Goal: Transaction & Acquisition: Purchase product/service

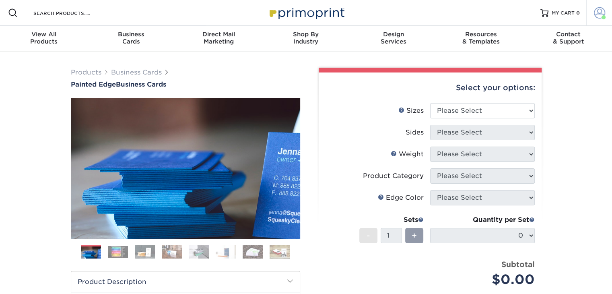
click at [598, 16] on span at bounding box center [599, 12] width 11 height 11
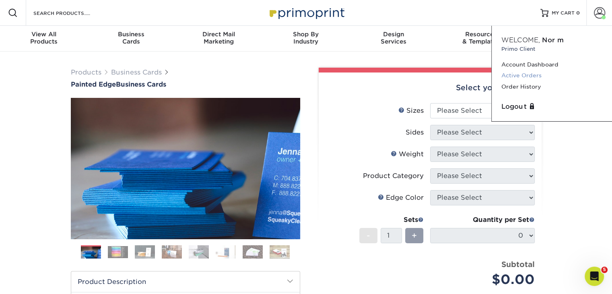
click at [515, 75] on link "Active Orders" at bounding box center [551, 75] width 101 height 11
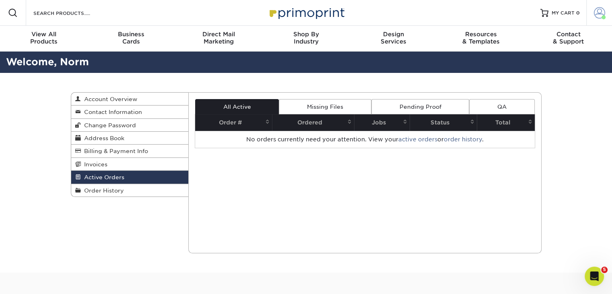
click at [597, 13] on span at bounding box center [599, 12] width 11 height 11
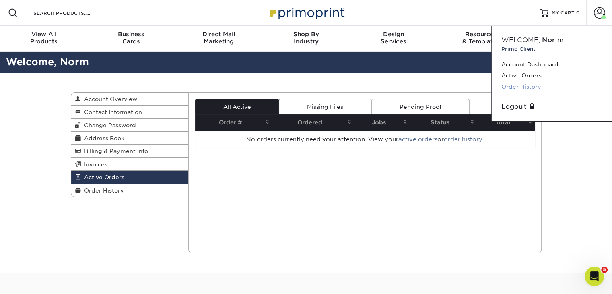
click at [516, 86] on link "Order History" at bounding box center [551, 86] width 101 height 11
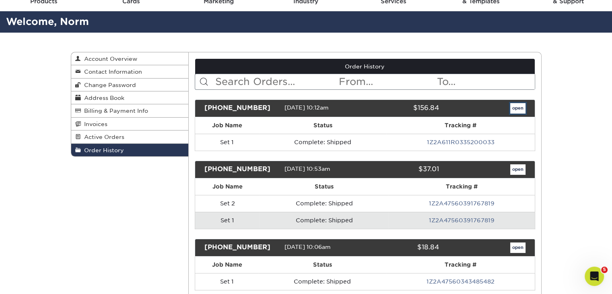
click at [515, 107] on link "open" at bounding box center [517, 108] width 15 height 10
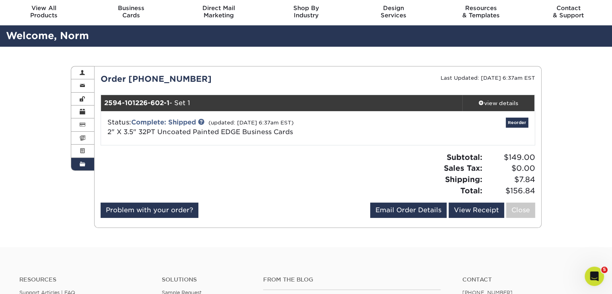
scroll to position [40, 0]
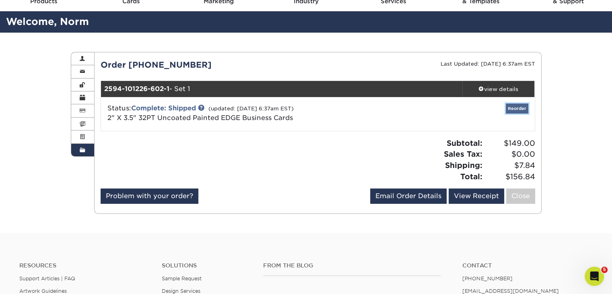
click at [518, 108] on link "Reorder" at bounding box center [517, 108] width 23 height 10
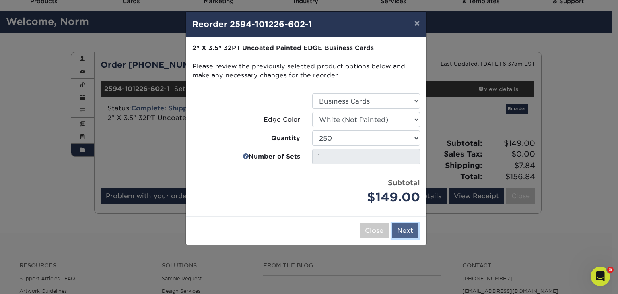
click at [407, 231] on button "Next" at bounding box center [405, 230] width 27 height 15
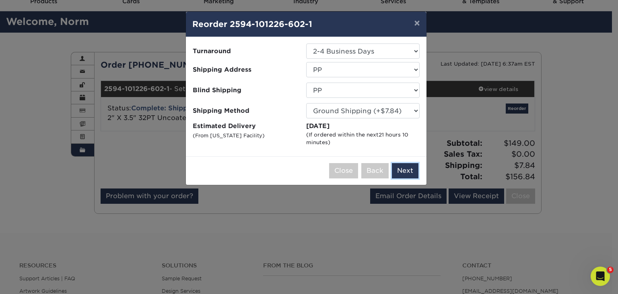
click at [407, 170] on button "Next" at bounding box center [405, 170] width 27 height 15
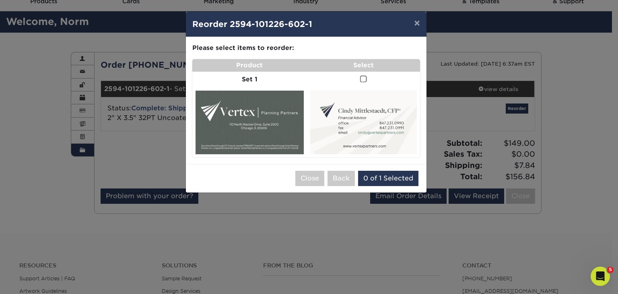
click at [372, 116] on img at bounding box center [363, 122] width 107 height 64
click at [340, 176] on button "Back" at bounding box center [340, 178] width 27 height 15
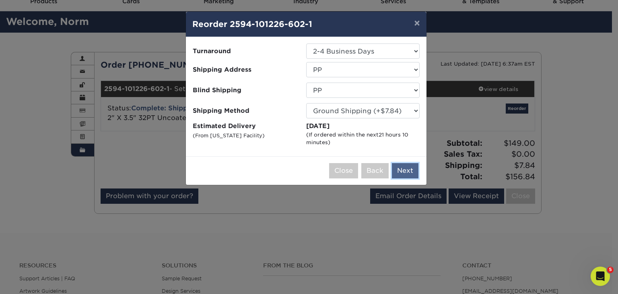
click at [410, 168] on button "Next" at bounding box center [405, 170] width 27 height 15
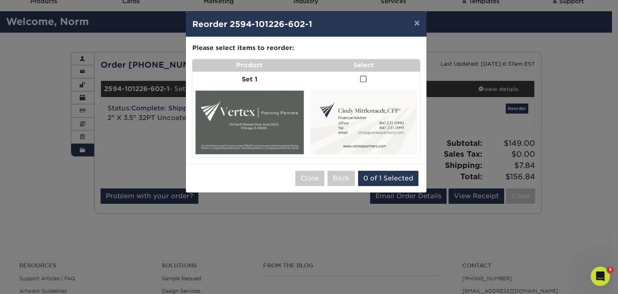
click at [365, 77] on span at bounding box center [363, 79] width 7 height 8
click at [0, 0] on input "checkbox" at bounding box center [0, 0] width 0 height 0
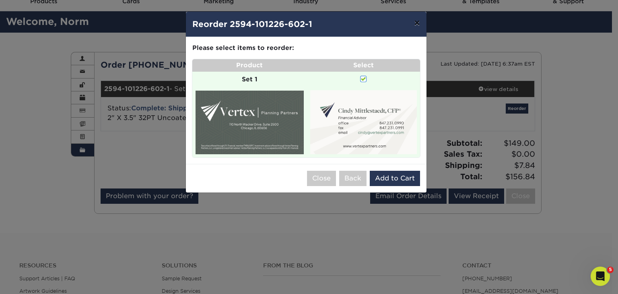
drag, startPoint x: 418, startPoint y: 21, endPoint x: 453, endPoint y: 25, distance: 36.0
click at [418, 21] on button "×" at bounding box center [417, 23] width 19 height 23
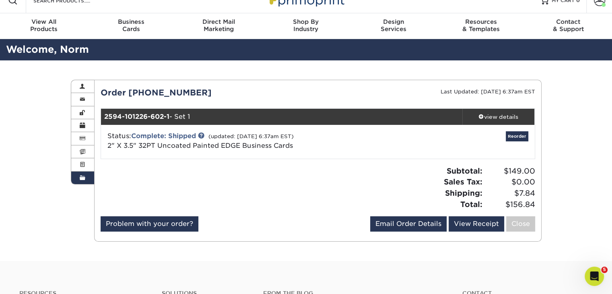
scroll to position [0, 0]
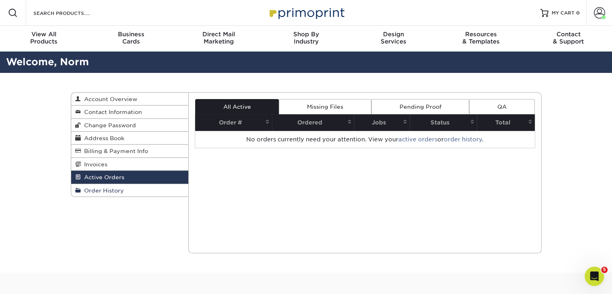
click at [105, 191] on span "Order History" at bounding box center [102, 190] width 43 height 6
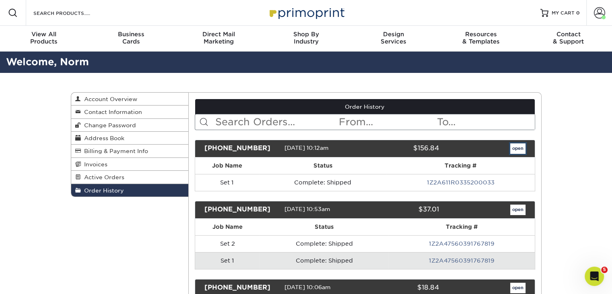
click at [518, 148] on link "open" at bounding box center [517, 148] width 15 height 10
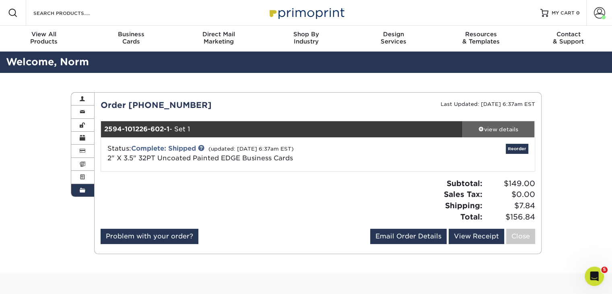
click at [507, 130] on div "view details" at bounding box center [498, 129] width 72 height 8
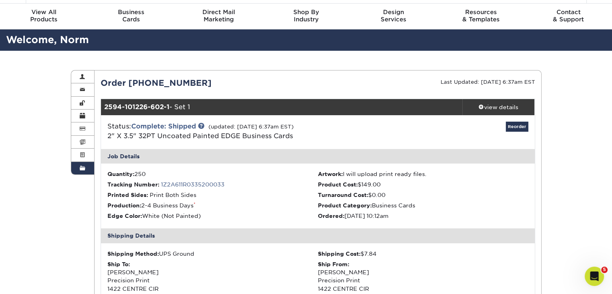
scroll to position [40, 0]
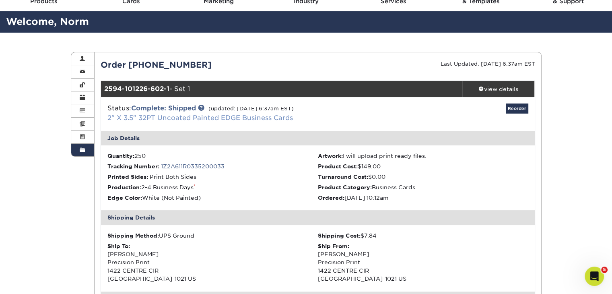
click at [208, 116] on link "2" X 3.5" 32PT Uncoated Painted EDGE Business Cards" at bounding box center [199, 118] width 185 height 8
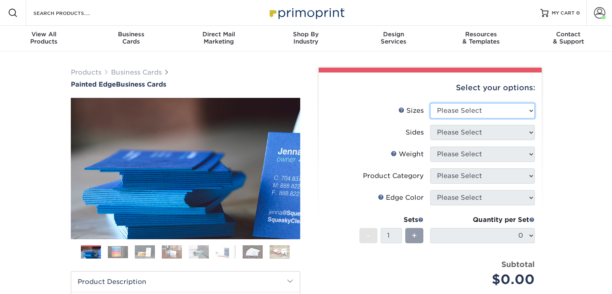
click at [497, 111] on select "Please Select 2" x 3.5" - Standard 2.125" x 3.375" - European 2.5" x 2.5" - Squ…" at bounding box center [482, 110] width 105 height 15
select select "2.00x3.50"
click at [430, 103] on select "Please Select 2" x 3.5" - Standard 2.125" x 3.375" - European 2.5" x 2.5" - Squ…" at bounding box center [482, 110] width 105 height 15
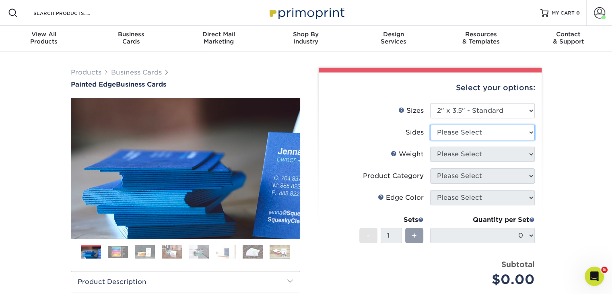
click at [490, 134] on select "Please Select Print Both Sides Print Front Only" at bounding box center [482, 132] width 105 height 15
select select "13abbda7-1d64-4f25-8bb2-c179b224825d"
click at [430, 125] on select "Please Select Print Both Sides Print Front Only" at bounding box center [482, 132] width 105 height 15
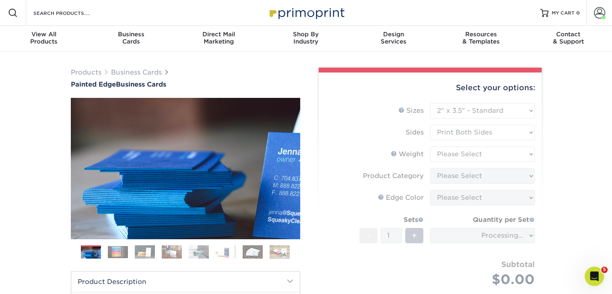
click at [474, 158] on form "Sizes Help Sizes Please Select 2" x 3.5" - Standard 2.125" x 3.375" - European …" at bounding box center [430, 204] width 210 height 202
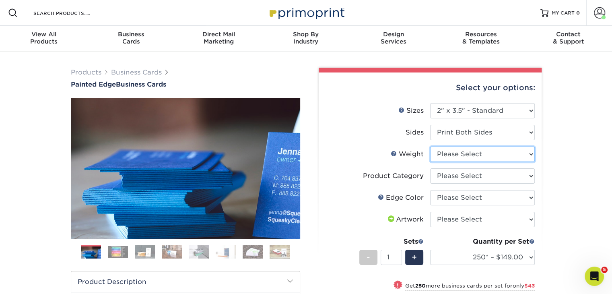
click at [493, 153] on select "Please Select 32PTUC" at bounding box center [482, 153] width 105 height 15
select select "32PTUC"
click at [430, 146] on select "Please Select 32PTUC" at bounding box center [482, 153] width 105 height 15
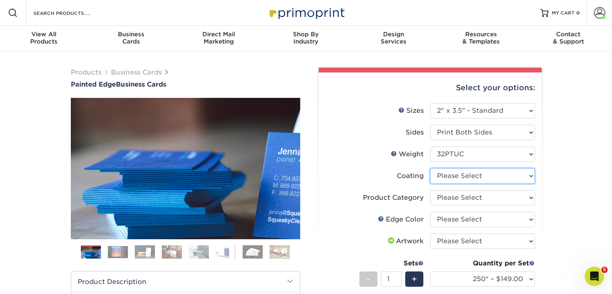
click at [499, 177] on select at bounding box center [482, 175] width 105 height 15
select select "3e7618de-abca-4bda-9f97-8b9129e913d8"
click at [430, 168] on select at bounding box center [482, 175] width 105 height 15
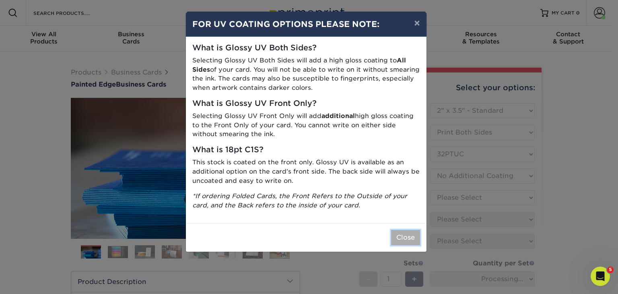
click at [407, 238] on button "Close" at bounding box center [405, 237] width 29 height 15
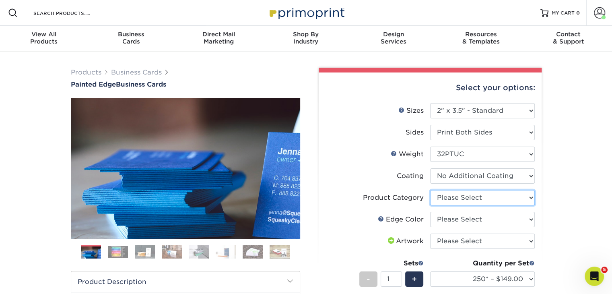
click at [480, 198] on select "Please Select Business Cards" at bounding box center [482, 197] width 105 height 15
select select "3b5148f1-0588-4f88-a218-97bcfdce65c1"
click at [430, 190] on select "Please Select Business Cards" at bounding box center [482, 197] width 105 height 15
click at [451, 220] on select "Please Select Charcoal Black Brown Blue Pearlescent Blue Pearlescent Gold Pearl…" at bounding box center [482, 219] width 105 height 15
select select "1d2dc4a6-caa7-4e97-9ffb-823980241cde"
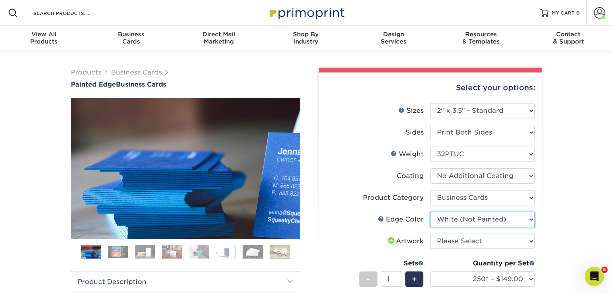
click at [430, 212] on select "Please Select Charcoal Black Brown Blue Pearlescent Blue Pearlescent Gold Pearl…" at bounding box center [482, 219] width 105 height 15
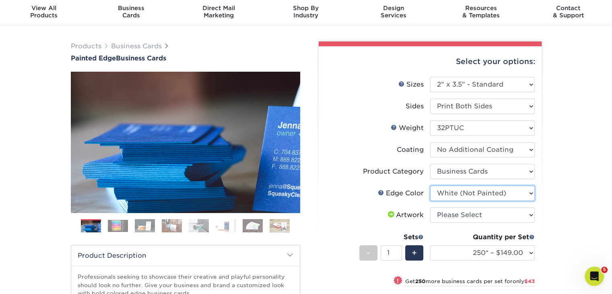
scroll to position [40, 0]
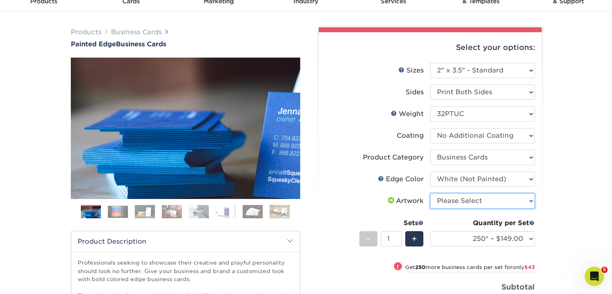
click at [473, 201] on select "Please Select I will upload files I need a design - $100" at bounding box center [482, 200] width 105 height 15
select select "upload"
click at [430, 193] on select "Please Select I will upload files I need a design - $100" at bounding box center [482, 200] width 105 height 15
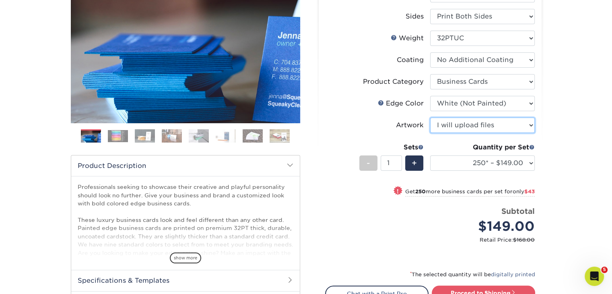
scroll to position [121, 0]
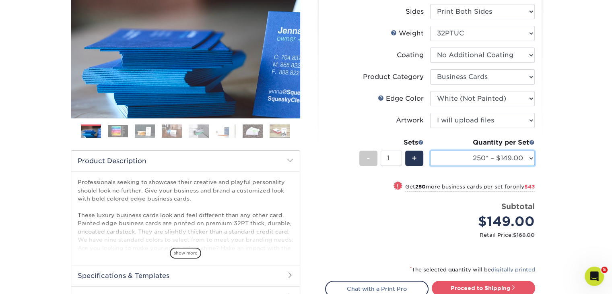
click at [529, 159] on select "250* – $149.00 500* – $192.00 1000* – $300.00" at bounding box center [482, 157] width 105 height 15
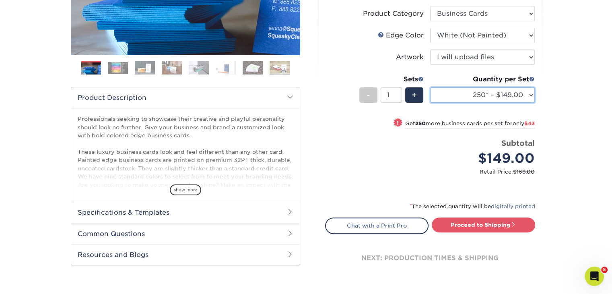
scroll to position [241, 0]
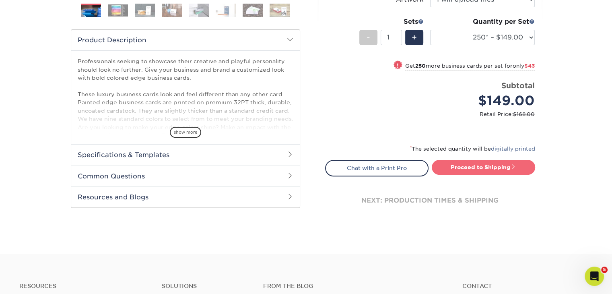
click at [498, 165] on link "Proceed to Shipping" at bounding box center [483, 167] width 103 height 14
type input "Set 1"
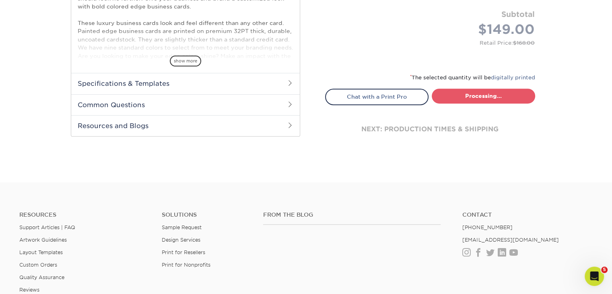
select select "b1d50ed3-fc81-464d-a1d8-d1915fbce704"
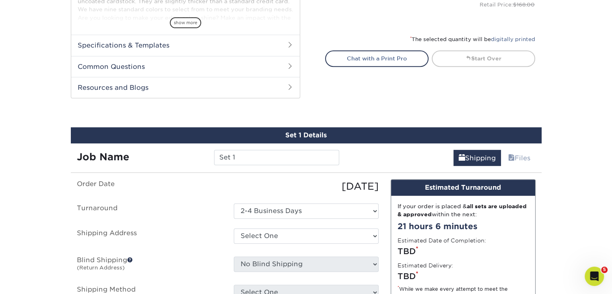
scroll to position [402, 0]
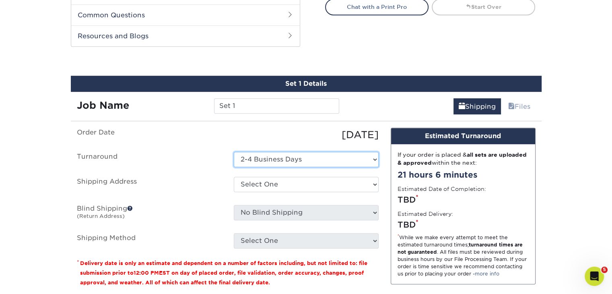
click at [351, 157] on select "Select One 2-4 Business Days" at bounding box center [306, 159] width 145 height 15
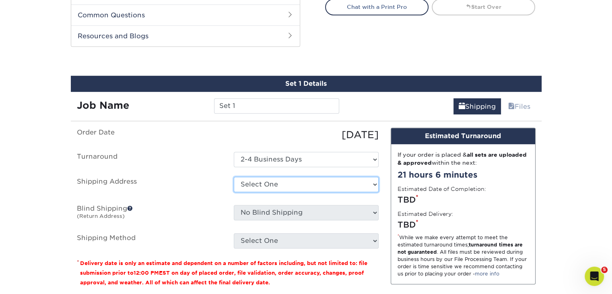
click at [323, 187] on select "Select One Capital One Kitagawa Kitagawa Kitagawa Kitagawa Kitagawa Mr nuHaus P…" at bounding box center [306, 184] width 145 height 15
select select "244753"
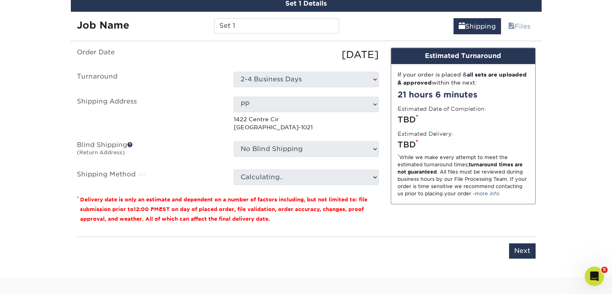
scroll to position [483, 0]
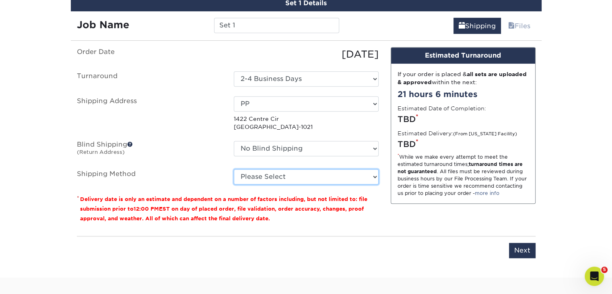
click at [309, 176] on select "Please Select Ground Shipping (+$7.84) 3 Day Shipping Service (+$17.26) 2 Day A…" at bounding box center [306, 176] width 145 height 15
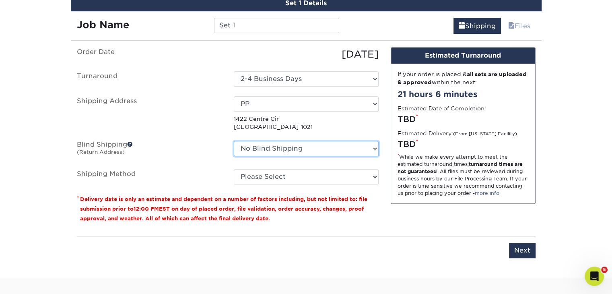
click at [314, 152] on select "No Blind Shipping Capital One Kitagawa Kitagawa Kitagawa Kitagawa Kitagawa Mr n…" at bounding box center [306, 148] width 145 height 15
click at [234, 141] on select "No Blind Shipping Capital One Kitagawa Kitagawa Kitagawa Kitagawa Kitagawa Mr n…" at bounding box center [306, 148] width 145 height 15
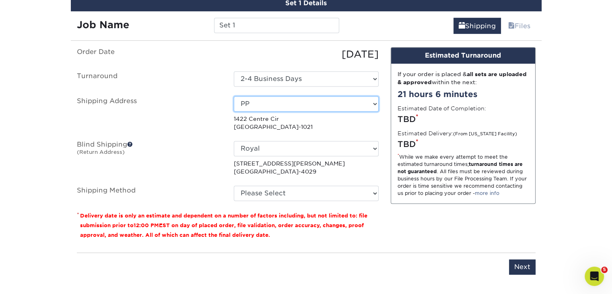
click at [264, 96] on select "Select One Capital One Kitagawa Kitagawa Kitagawa Kitagawa Kitagawa Mr nuHaus P…" at bounding box center [306, 103] width 145 height 15
click at [295, 105] on select "Select One Capital One Kitagawa Kitagawa Kitagawa Kitagawa Kitagawa Mr nuHaus P…" at bounding box center [306, 103] width 145 height 15
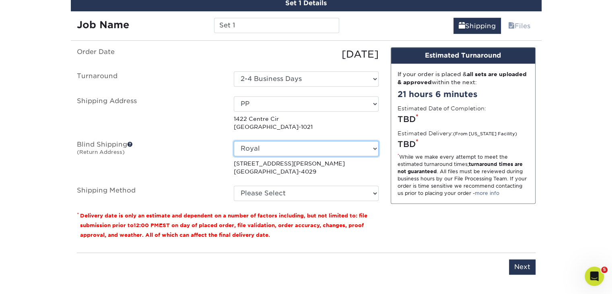
click at [291, 149] on select "No Blind Shipping Capital One Kitagawa Kitagawa Kitagawa Kitagawa Kitagawa Mr n…" at bounding box center [306, 148] width 145 height 15
select select "244753"
click at [234, 141] on select "No Blind Shipping Capital One Kitagawa Kitagawa Kitagawa Kitagawa Kitagawa Mr n…" at bounding box center [306, 148] width 145 height 15
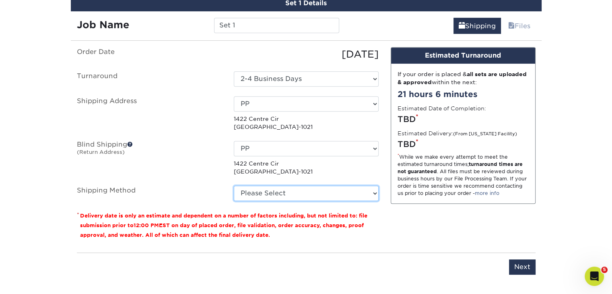
click at [303, 191] on select "Please Select Ground Shipping (+$7.84) 3 Day Shipping Service (+$17.26) 2 Day A…" at bounding box center [306, 192] width 145 height 15
select select "03"
click at [234, 185] on select "Please Select Ground Shipping (+$7.84) 3 Day Shipping Service (+$17.26) 2 Day A…" at bounding box center [306, 192] width 145 height 15
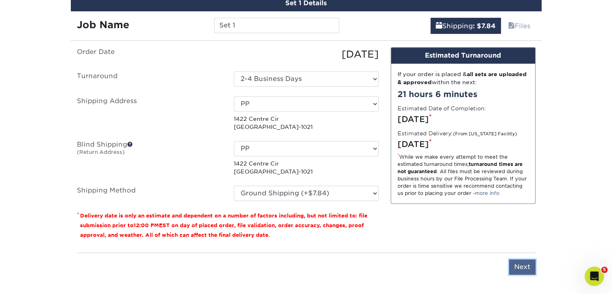
click at [515, 259] on input "Next" at bounding box center [522, 266] width 27 height 15
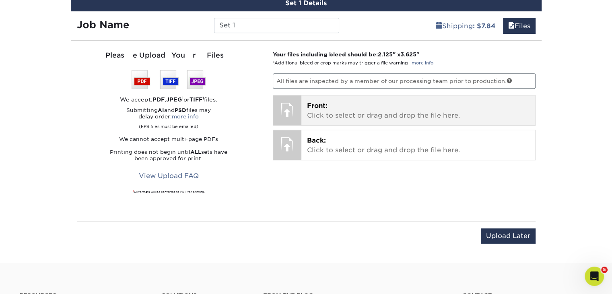
click at [356, 110] on p "Front: Click to select or drag and drop the file here." at bounding box center [418, 110] width 222 height 19
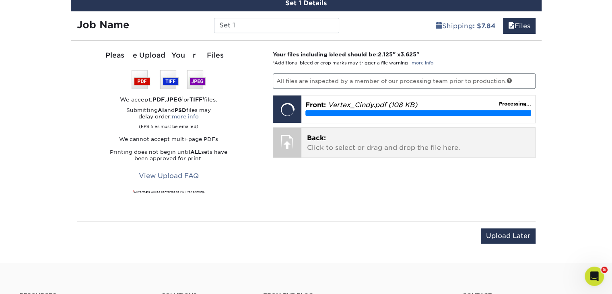
click at [367, 144] on p "Back: Click to select or drag and drop the file here." at bounding box center [418, 142] width 222 height 19
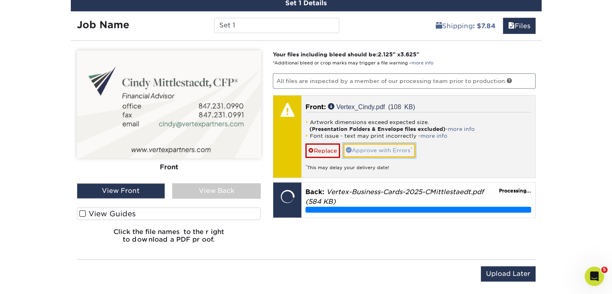
click at [375, 149] on link "Approve with Errors *" at bounding box center [379, 150] width 72 height 14
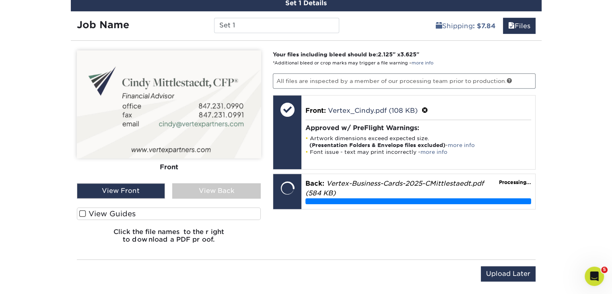
click at [240, 191] on div "View Back" at bounding box center [216, 190] width 89 height 15
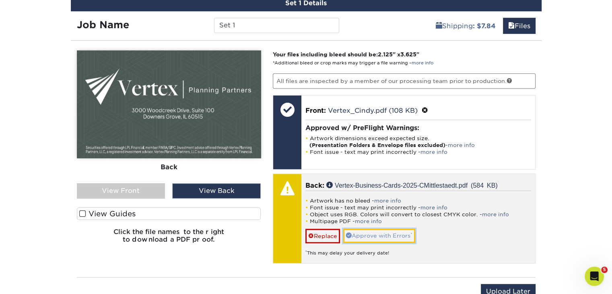
click at [365, 237] on link "Approve with Errors *" at bounding box center [379, 236] width 72 height 14
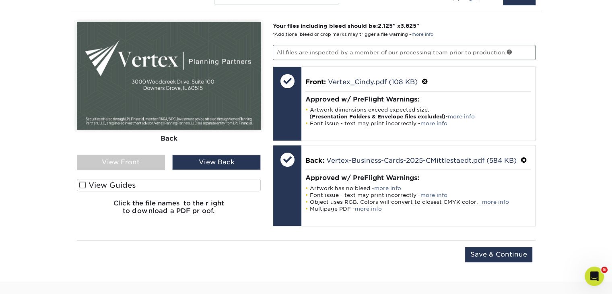
scroll to position [563, 0]
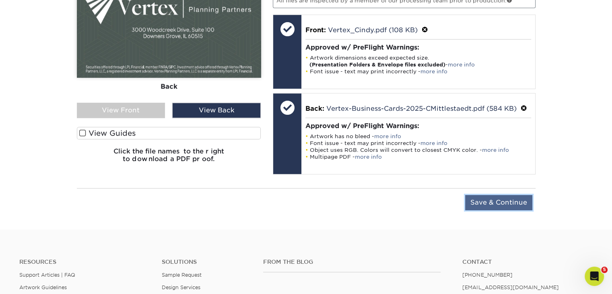
click at [491, 201] on input "Save & Continue" at bounding box center [498, 202] width 67 height 15
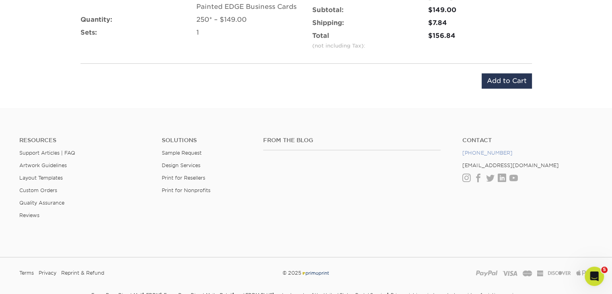
scroll to position [443, 0]
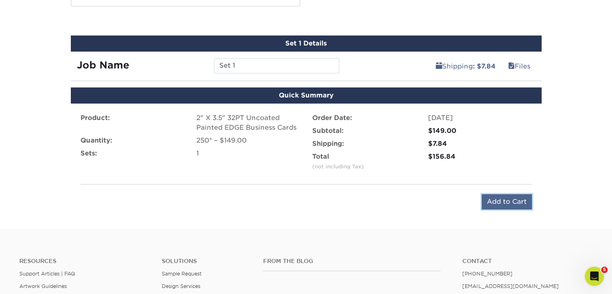
click at [515, 196] on input "Add to Cart" at bounding box center [507, 201] width 50 height 15
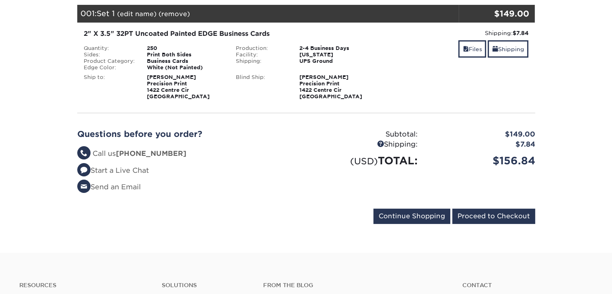
scroll to position [121, 0]
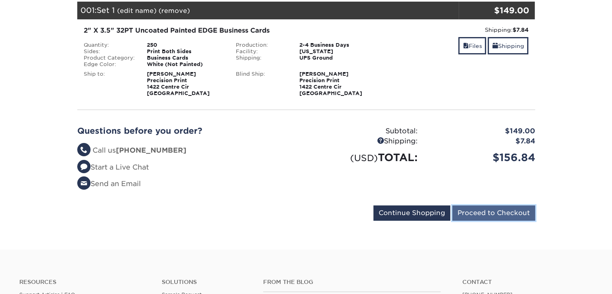
click at [491, 212] on input "Proceed to Checkout" at bounding box center [493, 212] width 83 height 15
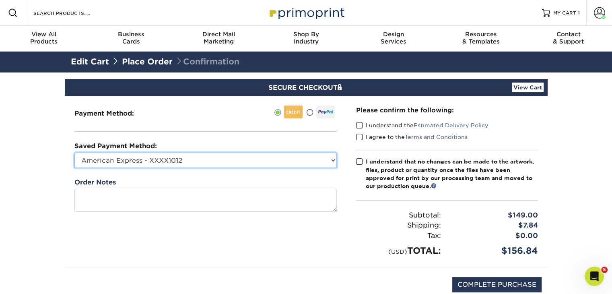
click at [306, 160] on select "American Express - XXXX1012 American Express - XXXX2010 Visa - XXXX0116 New Cre…" at bounding box center [205, 159] width 262 height 15
select select "62216"
click at [74, 152] on select "American Express - XXXX1012 American Express - XXXX2010 Visa - XXXX0116 New Cre…" at bounding box center [205, 159] width 262 height 15
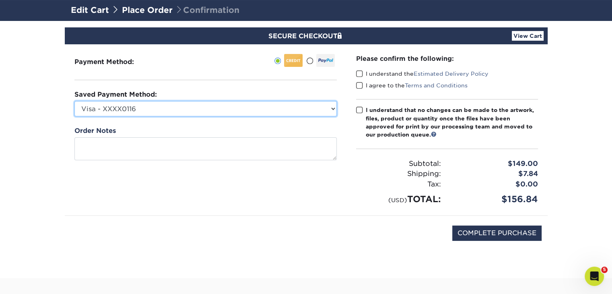
scroll to position [80, 0]
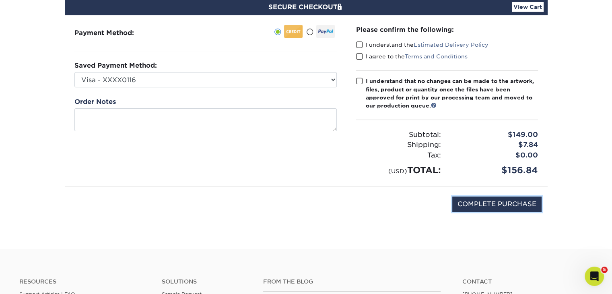
drag, startPoint x: 480, startPoint y: 203, endPoint x: 311, endPoint y: 28, distance: 243.6
click at [612, 162] on html "Resources Menu Search Products Account Welcome, [PERSON_NAME] Client Account Da…" at bounding box center [306, 202] width 612 height 565
click at [358, 42] on span at bounding box center [359, 45] width 7 height 8
click at [0, 0] on input "I understand the Estimated Delivery Policy" at bounding box center [0, 0] width 0 height 0
click at [358, 57] on span at bounding box center [359, 57] width 7 height 8
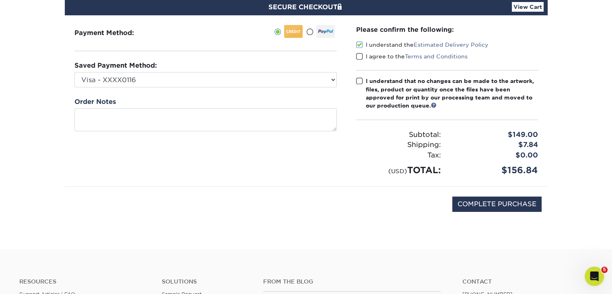
click at [0, 0] on input "I agree to the Terms and Conditions" at bounding box center [0, 0] width 0 height 0
click at [359, 77] on span at bounding box center [359, 81] width 7 height 8
click at [0, 0] on input "I understand that no changes can be made to the artwork, files, product or quan…" at bounding box center [0, 0] width 0 height 0
click at [462, 200] on input "COMPLETE PURCHASE" at bounding box center [496, 203] width 89 height 15
type input "PROCESSING, PLEASE WAIT..."
